Goal: Task Accomplishment & Management: Use online tool/utility

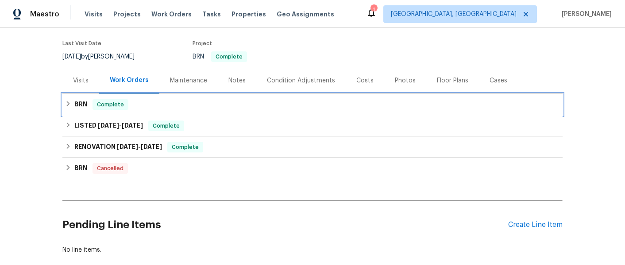
click at [83, 104] on h6 "BRN" at bounding box center [80, 104] width 13 height 11
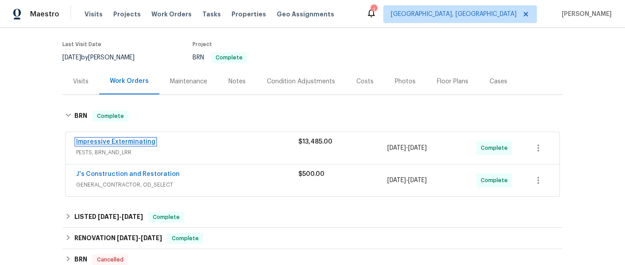
click at [134, 140] on link "Impressive Exterminating" at bounding box center [115, 142] width 79 height 6
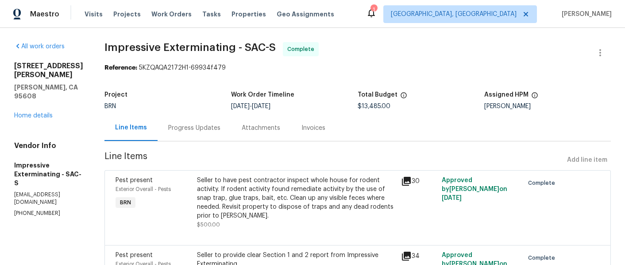
click at [308, 125] on div "Invoices" at bounding box center [313, 127] width 24 height 9
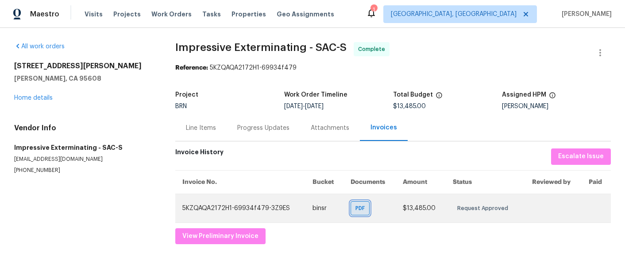
click at [360, 206] on span "PDF" at bounding box center [361, 208] width 13 height 9
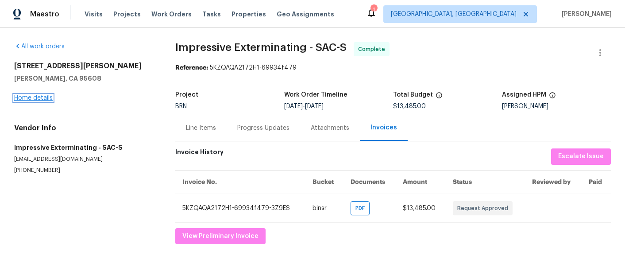
click at [40, 98] on link "Home details" at bounding box center [33, 98] width 39 height 6
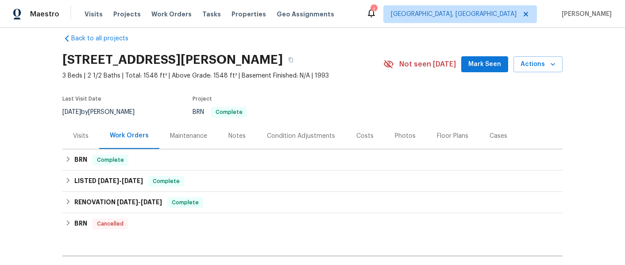
scroll to position [12, 0]
